Goal: Use online tool/utility: Utilize a website feature to perform a specific function

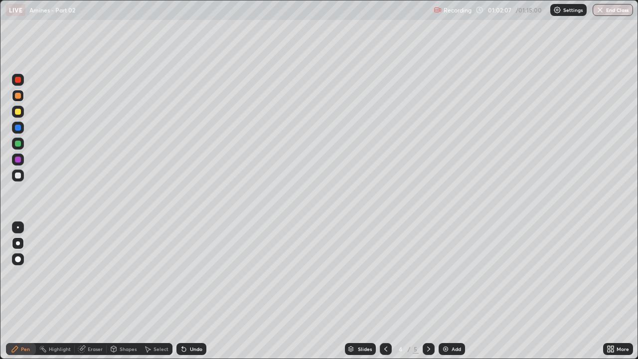
scroll to position [359, 638]
click at [428, 349] on icon at bounding box center [429, 349] width 8 height 8
click at [455, 348] on div "Add" at bounding box center [456, 348] width 9 height 5
click at [16, 161] on div at bounding box center [18, 160] width 6 height 6
click at [198, 345] on div "Undo" at bounding box center [191, 349] width 30 height 12
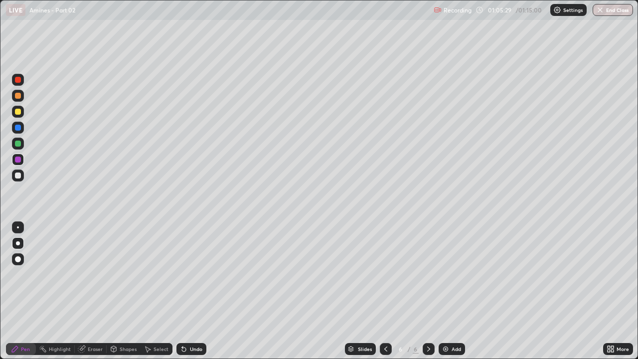
click at [452, 348] on div "Add" at bounding box center [456, 348] width 9 height 5
click at [18, 177] on div at bounding box center [18, 175] width 6 height 6
click at [17, 112] on div at bounding box center [18, 112] width 6 height 6
click at [200, 349] on div "Undo" at bounding box center [196, 348] width 12 height 5
click at [198, 344] on div "Undo" at bounding box center [191, 349] width 30 height 12
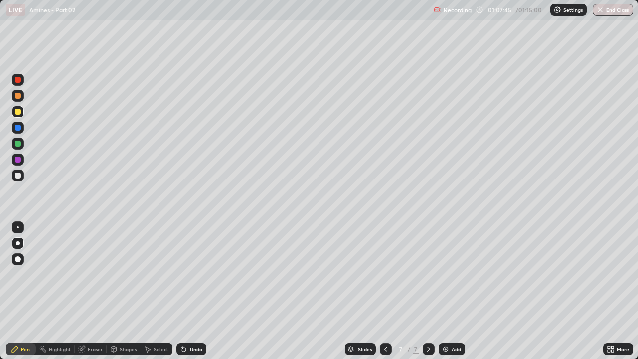
click at [453, 351] on div "Add" at bounding box center [456, 348] width 9 height 5
click at [193, 344] on div "Undo" at bounding box center [191, 349] width 30 height 12
click at [197, 343] on div "Undo" at bounding box center [191, 349] width 30 height 12
click at [203, 344] on div "Undo" at bounding box center [191, 349] width 30 height 12
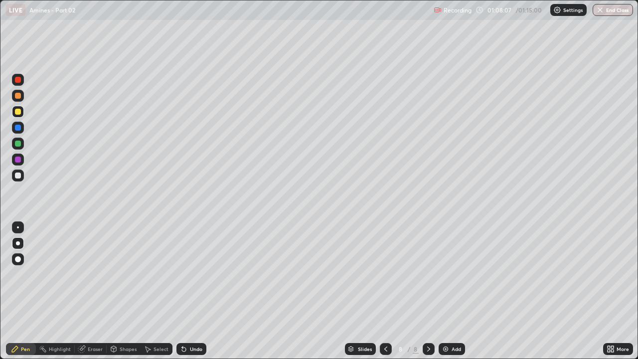
click at [200, 346] on div "Undo" at bounding box center [196, 348] width 12 height 5
click at [200, 344] on div "Undo" at bounding box center [191, 349] width 30 height 12
click at [199, 344] on div "Undo" at bounding box center [191, 349] width 30 height 12
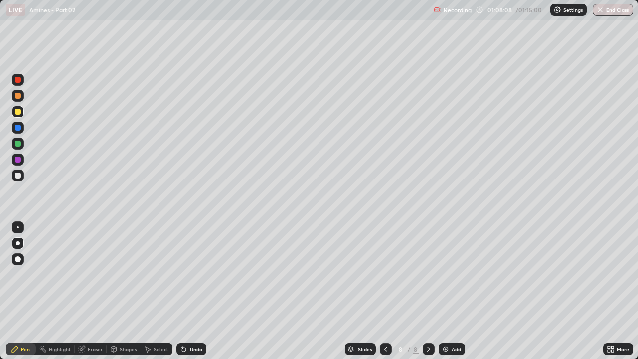
click at [199, 344] on div "Undo" at bounding box center [191, 349] width 30 height 12
click at [195, 344] on div "Undo" at bounding box center [191, 349] width 30 height 12
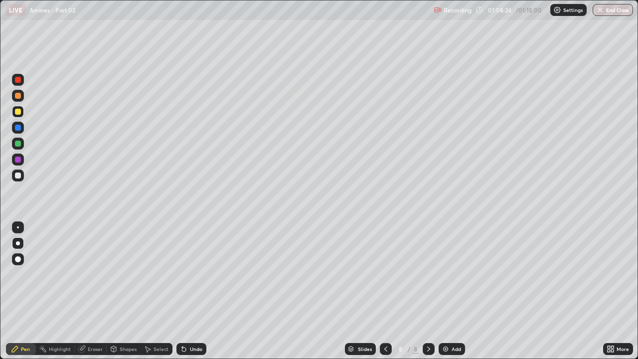
click at [201, 347] on div "Undo" at bounding box center [196, 348] width 12 height 5
click at [88, 351] on div "Eraser" at bounding box center [95, 348] width 15 height 5
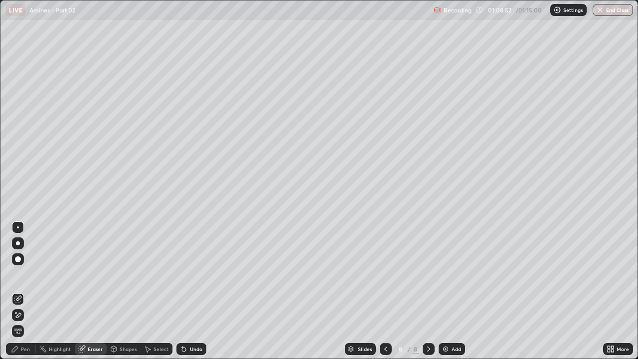
click at [18, 319] on icon at bounding box center [18, 315] width 8 height 8
click at [20, 347] on div "Pen" at bounding box center [21, 349] width 30 height 12
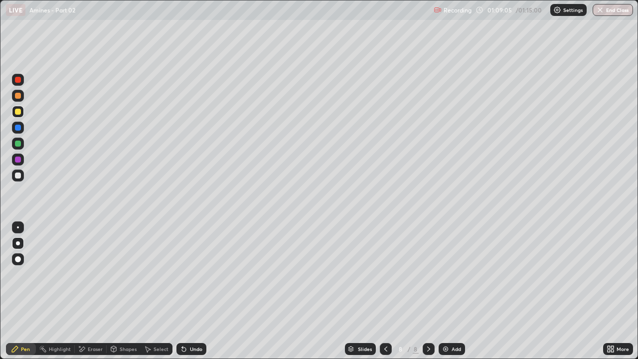
click at [195, 351] on div "Undo" at bounding box center [196, 348] width 12 height 5
click at [94, 344] on div "Eraser" at bounding box center [91, 349] width 32 height 12
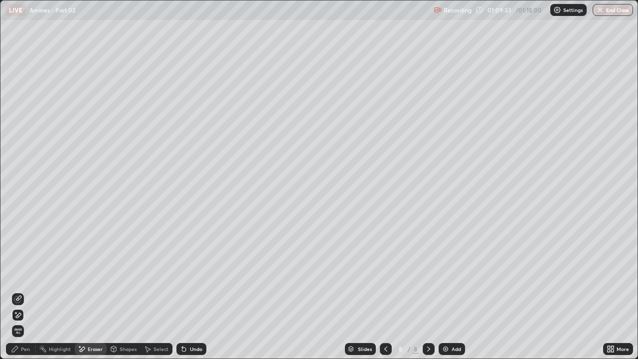
click at [22, 347] on div "Pen" at bounding box center [25, 348] width 9 height 5
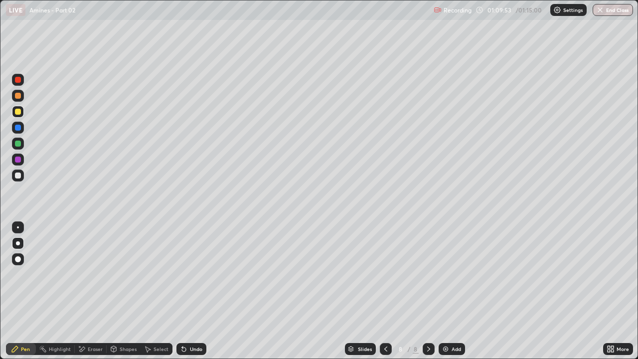
click at [17, 144] on div at bounding box center [18, 144] width 6 height 6
click at [447, 347] on img at bounding box center [446, 349] width 8 height 8
click at [198, 346] on div "Undo" at bounding box center [196, 348] width 12 height 5
click at [200, 346] on div "Undo" at bounding box center [196, 348] width 12 height 5
click at [200, 344] on div "Undo" at bounding box center [191, 349] width 30 height 12
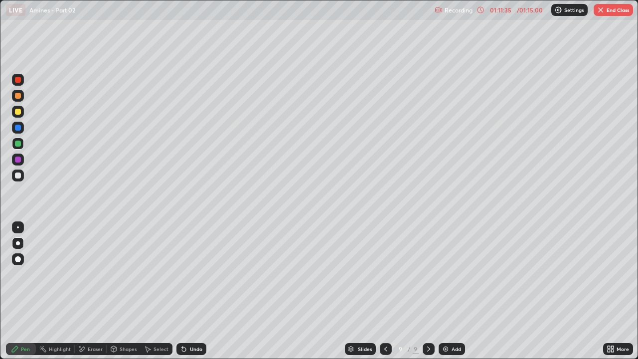
click at [200, 344] on div "Undo" at bounding box center [191, 349] width 30 height 12
click at [201, 344] on div "Undo" at bounding box center [191, 349] width 30 height 12
click at [197, 346] on div "Undo" at bounding box center [196, 348] width 12 height 5
click at [198, 341] on div "Undo" at bounding box center [189, 349] width 34 height 20
click at [198, 347] on div "Undo" at bounding box center [196, 348] width 12 height 5
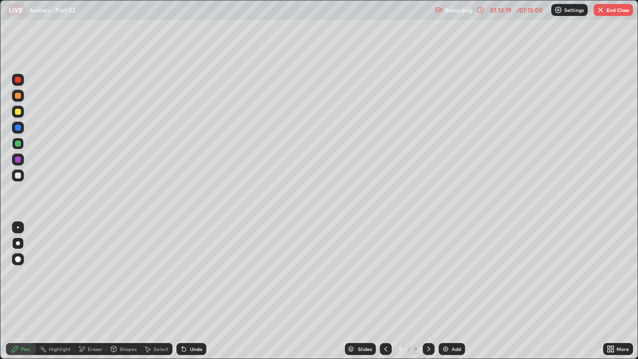
click at [197, 346] on div "Undo" at bounding box center [196, 348] width 12 height 5
click at [452, 348] on div "Add" at bounding box center [456, 348] width 9 height 5
click at [193, 346] on div "Undo" at bounding box center [196, 348] width 12 height 5
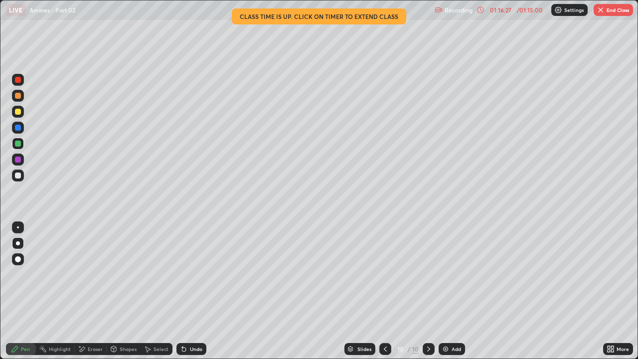
click at [623, 12] on button "End Class" at bounding box center [613, 10] width 39 height 12
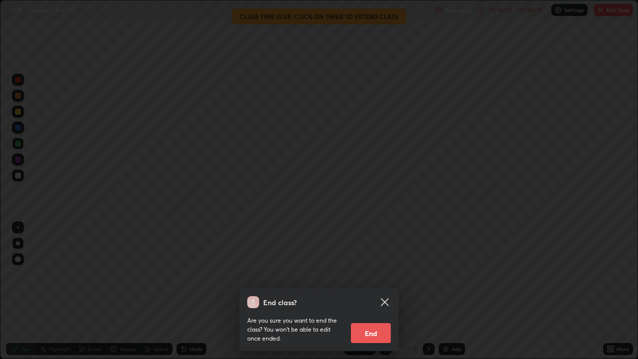
click at [377, 333] on button "End" at bounding box center [371, 333] width 40 height 20
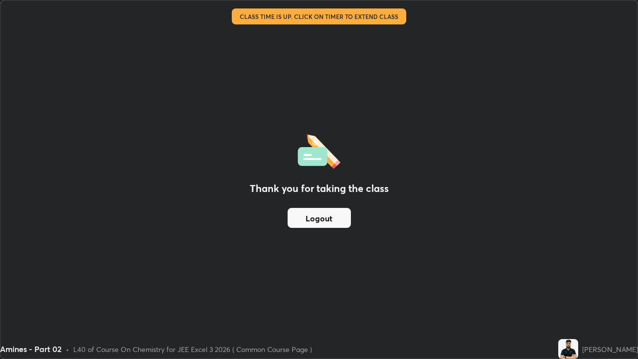
click at [313, 219] on button "Logout" at bounding box center [319, 218] width 63 height 20
click at [309, 217] on button "Logout" at bounding box center [319, 218] width 63 height 20
